Goal: Communication & Community: Share content

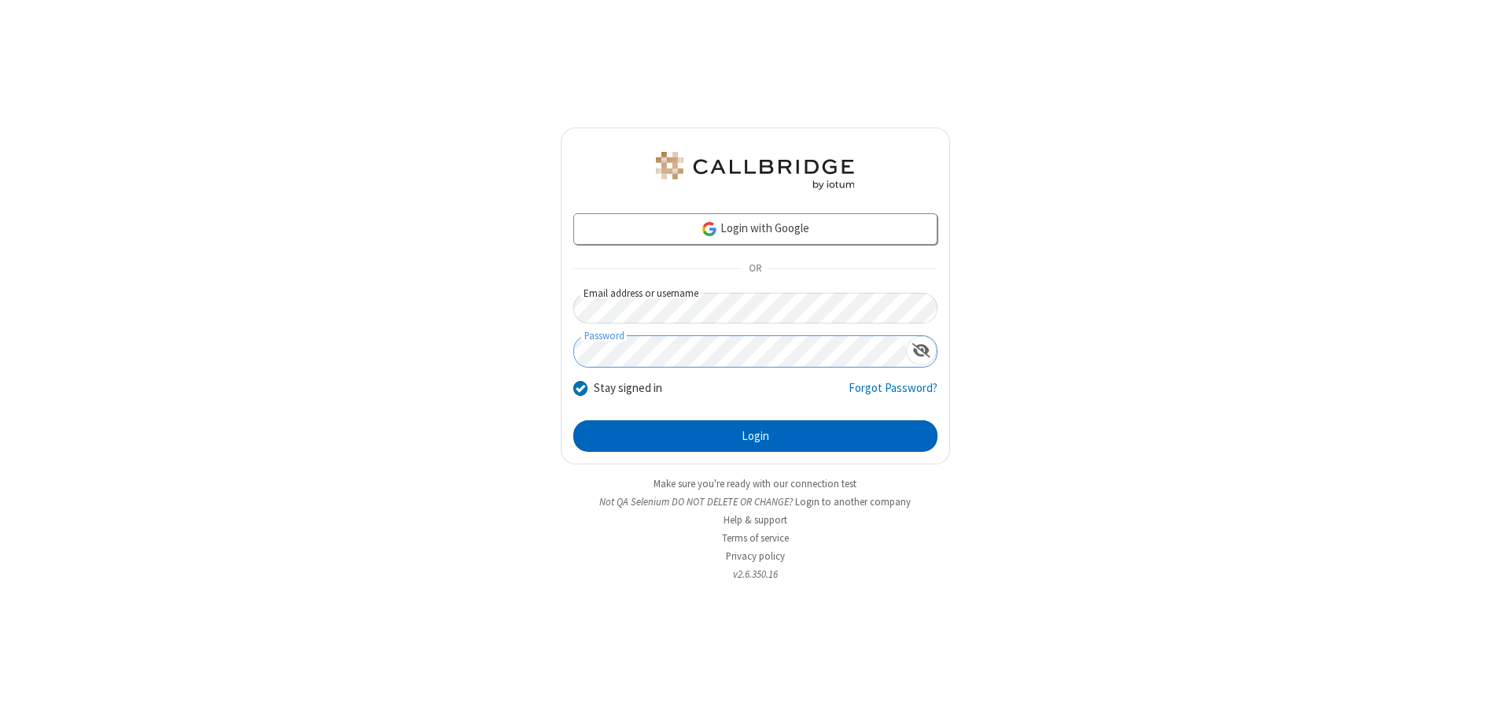
click at [755, 436] on button "Login" at bounding box center [756, 435] width 364 height 31
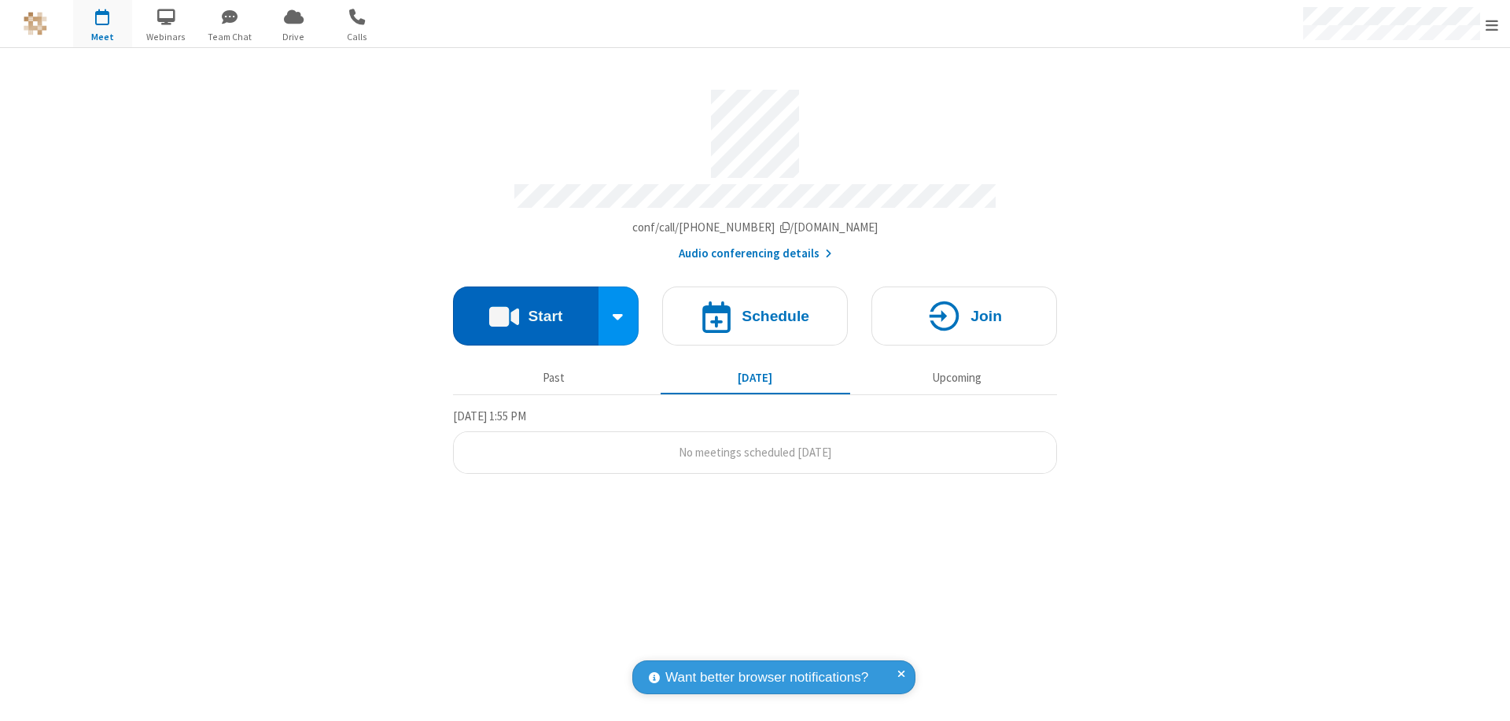
click at [526, 308] on button "Start" at bounding box center [526, 315] width 146 height 59
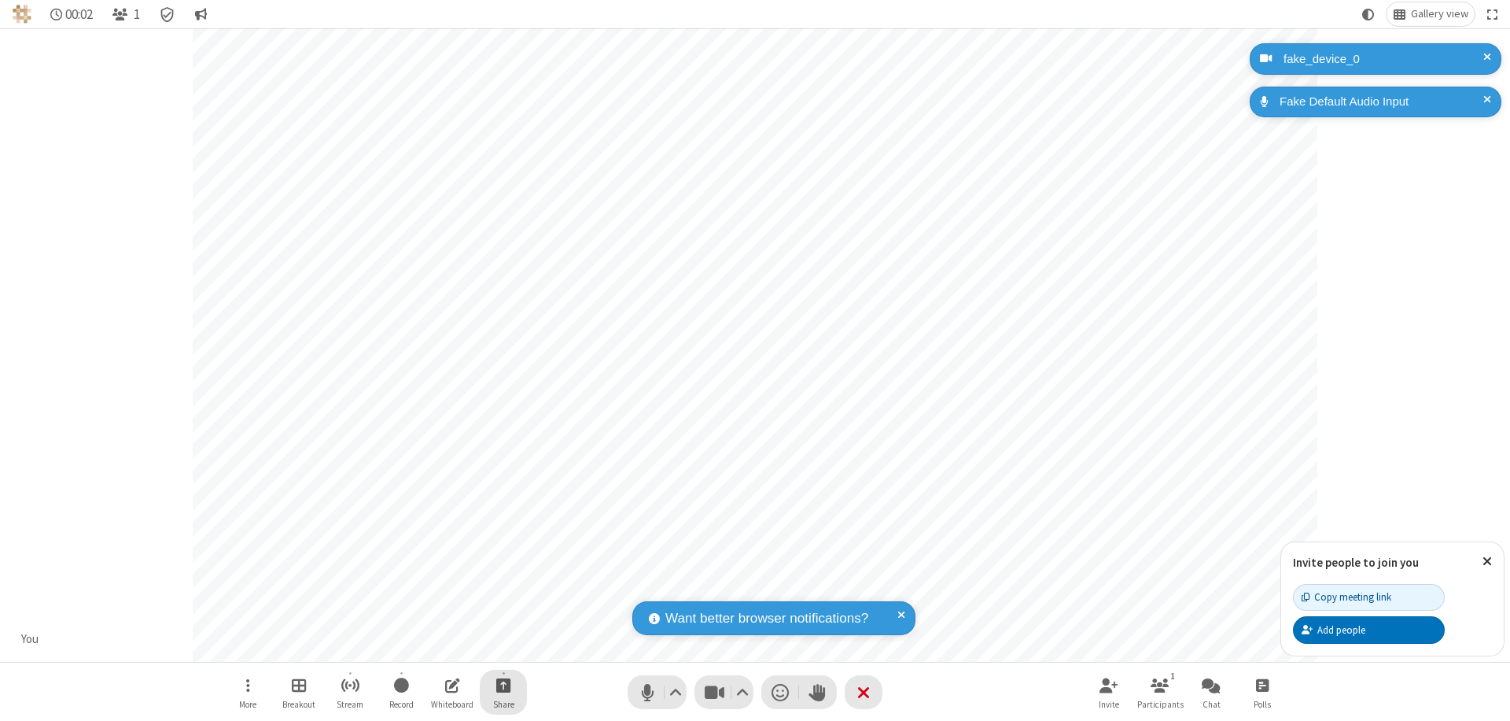
click at [503, 684] on span "Start sharing" at bounding box center [503, 685] width 15 height 20
click at [503, 588] on span "Share additional camera" at bounding box center [513, 591] width 116 height 13
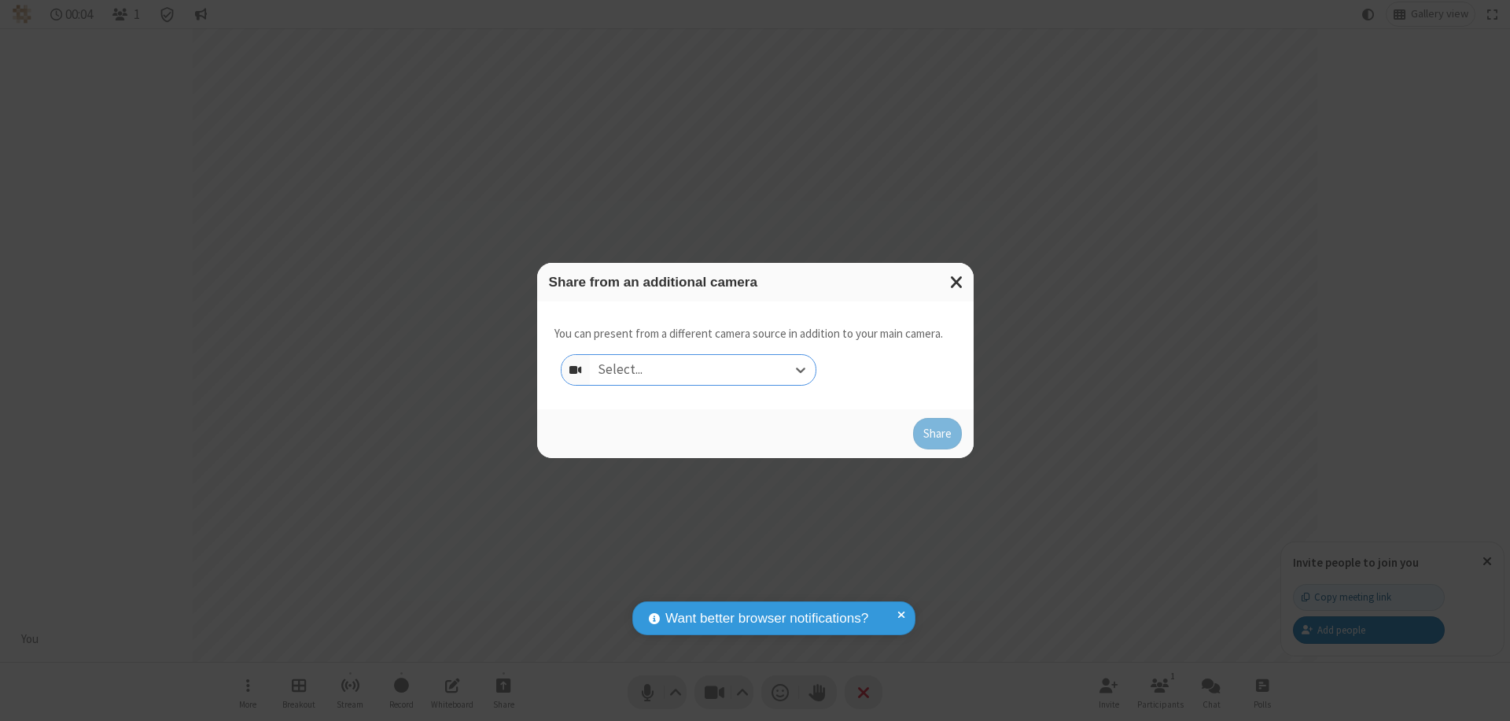
click at [703, 370] on div "Select..." at bounding box center [703, 370] width 226 height 30
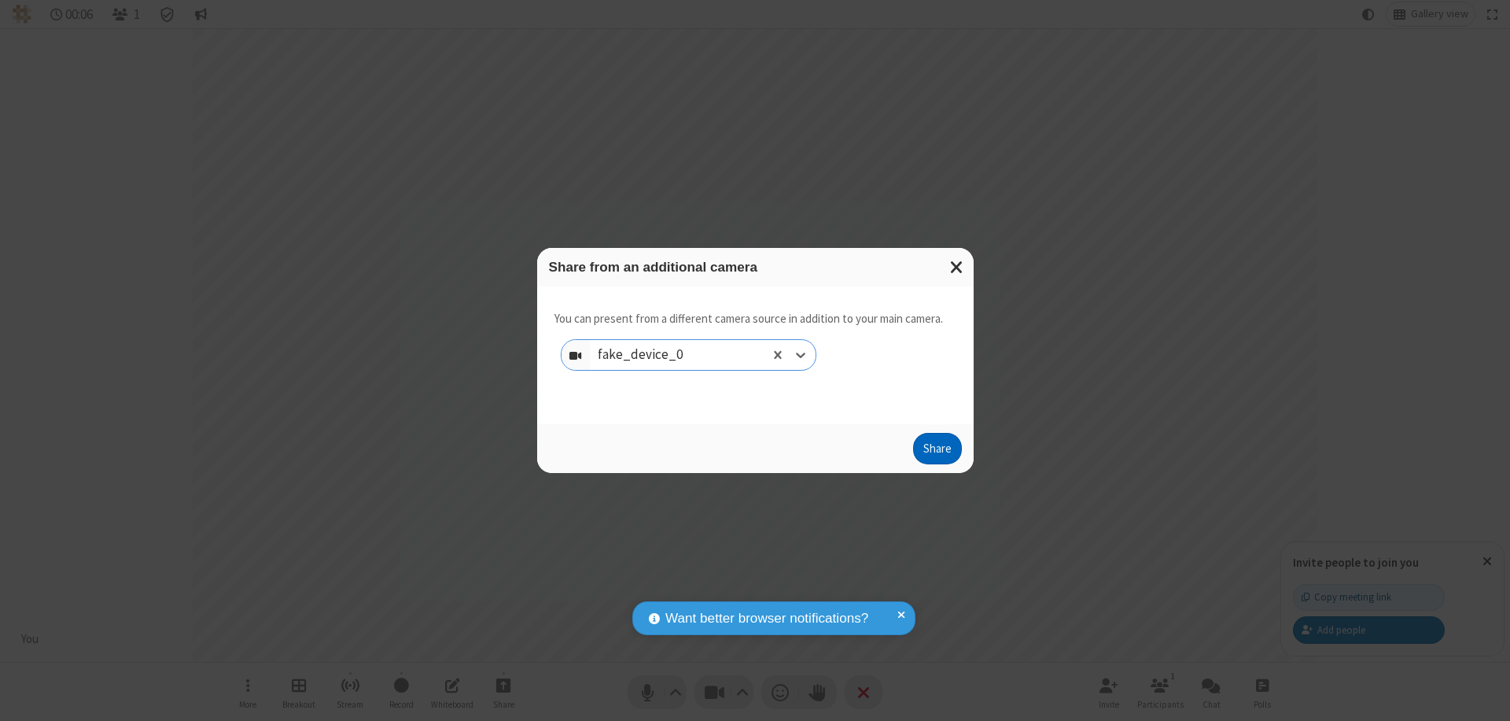
click at [937, 452] on button "Share" at bounding box center [937, 448] width 49 height 31
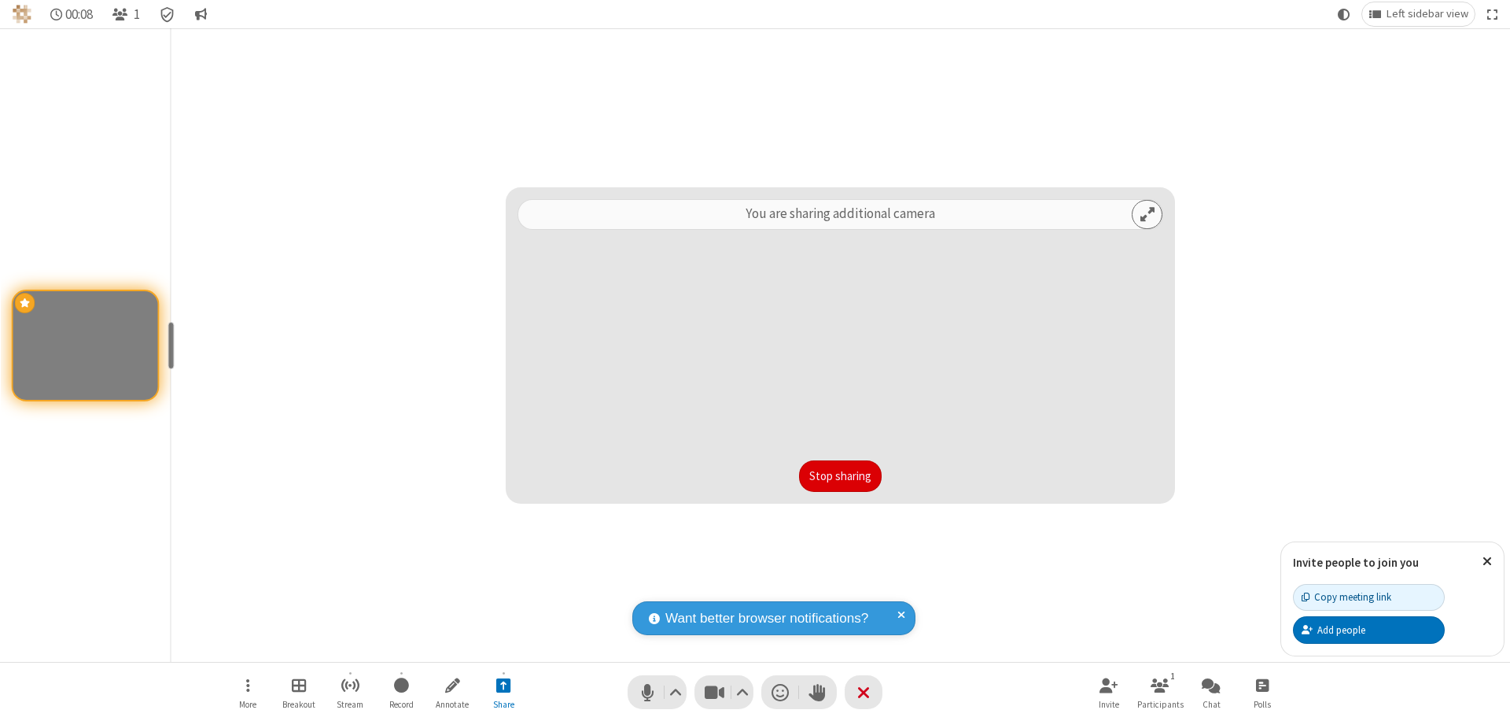
click at [840, 476] on button "Stop sharing" at bounding box center [840, 475] width 83 height 31
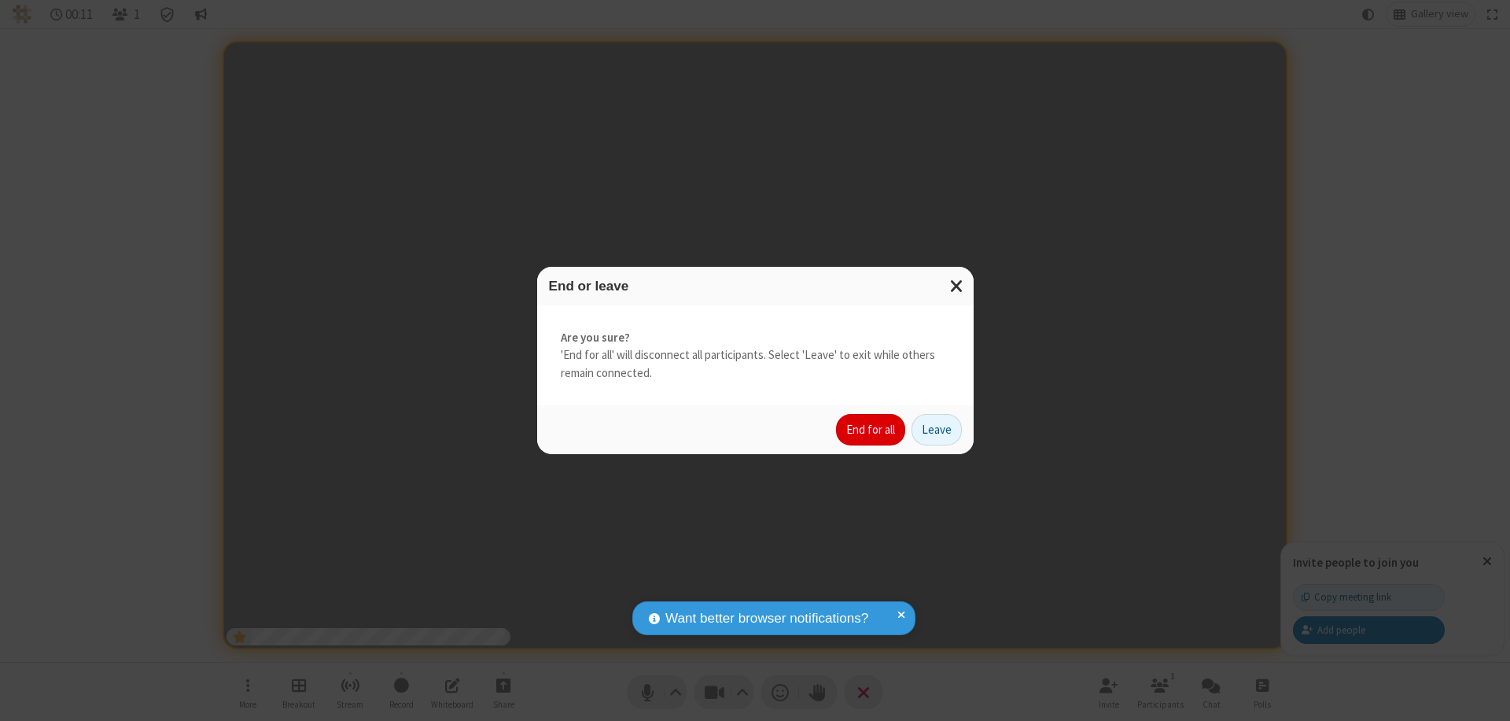
click at [872, 430] on button "End for all" at bounding box center [870, 429] width 69 height 31
